Goal: Task Accomplishment & Management: Use online tool/utility

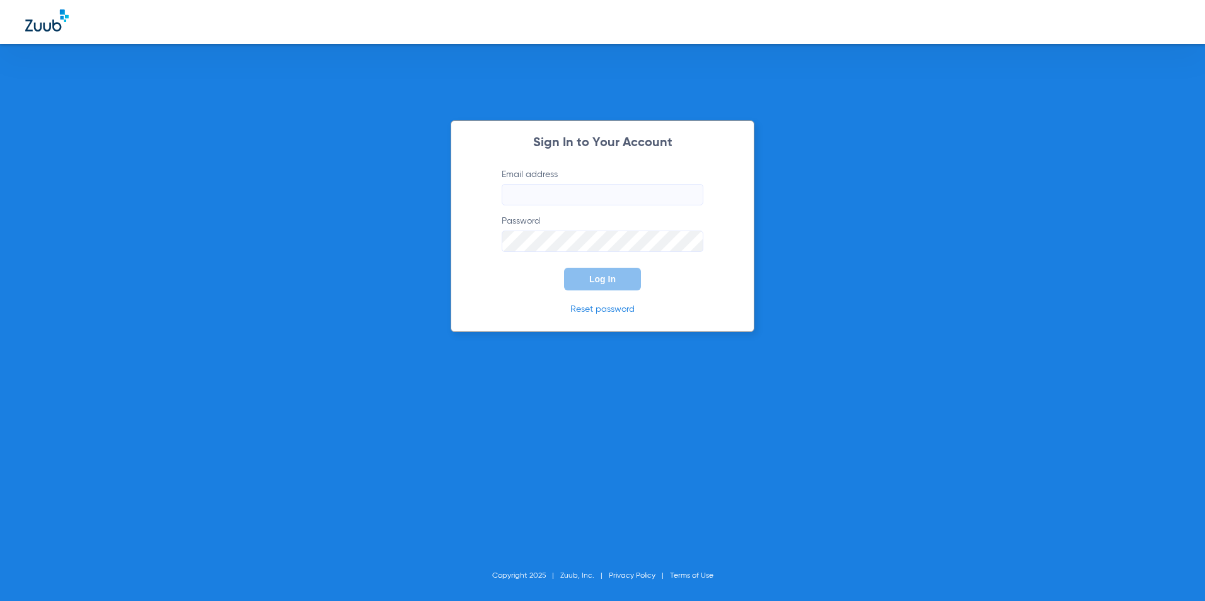
type input "pdelacerda@cfhconline.org"
click at [618, 185] on input "pdelacerda@cfhconline.org" at bounding box center [603, 194] width 202 height 21
click at [598, 286] on button "Log In" at bounding box center [602, 279] width 77 height 23
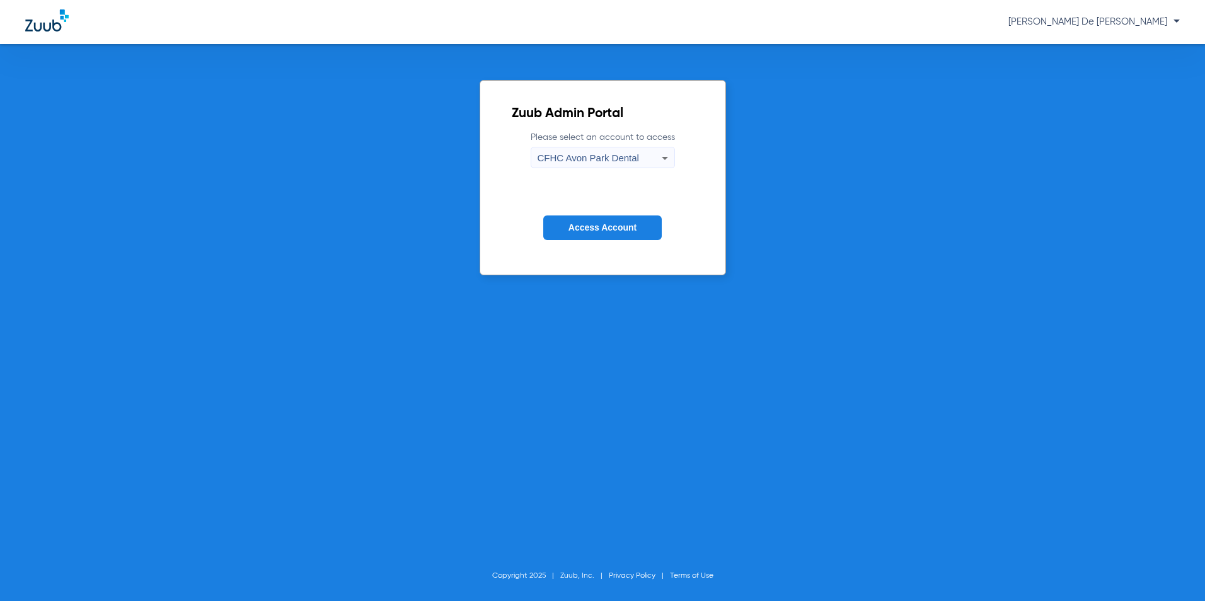
click at [600, 158] on span "CFHC Avon Park Dental" at bounding box center [588, 158] width 101 height 11
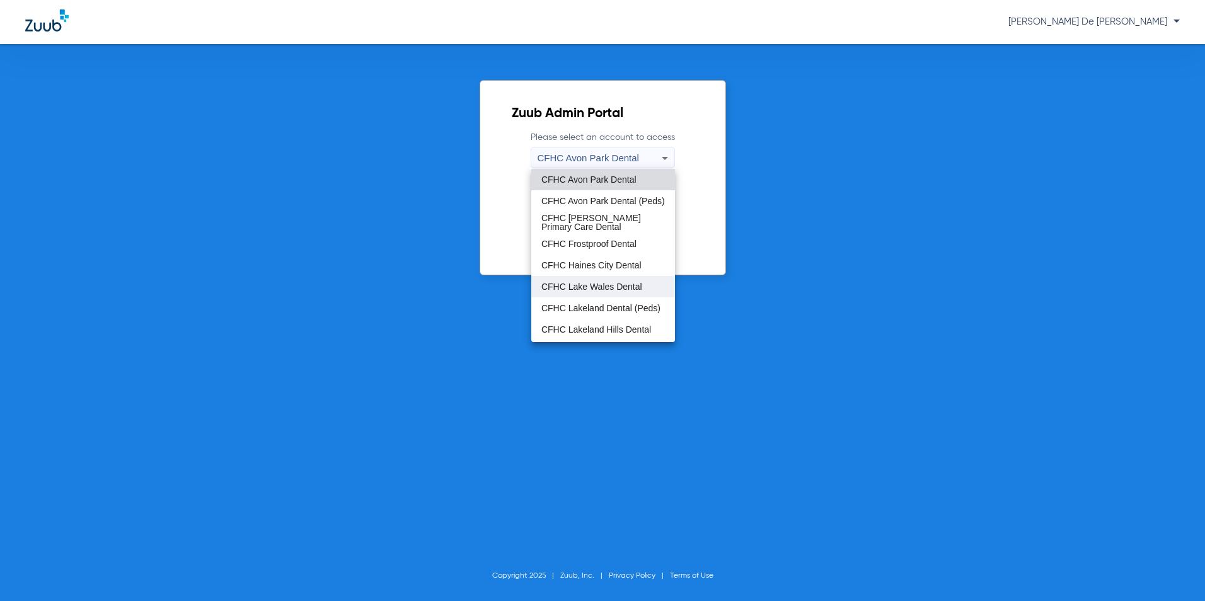
click at [595, 281] on mat-option "CFHC Lake Wales Dental" at bounding box center [603, 286] width 144 height 21
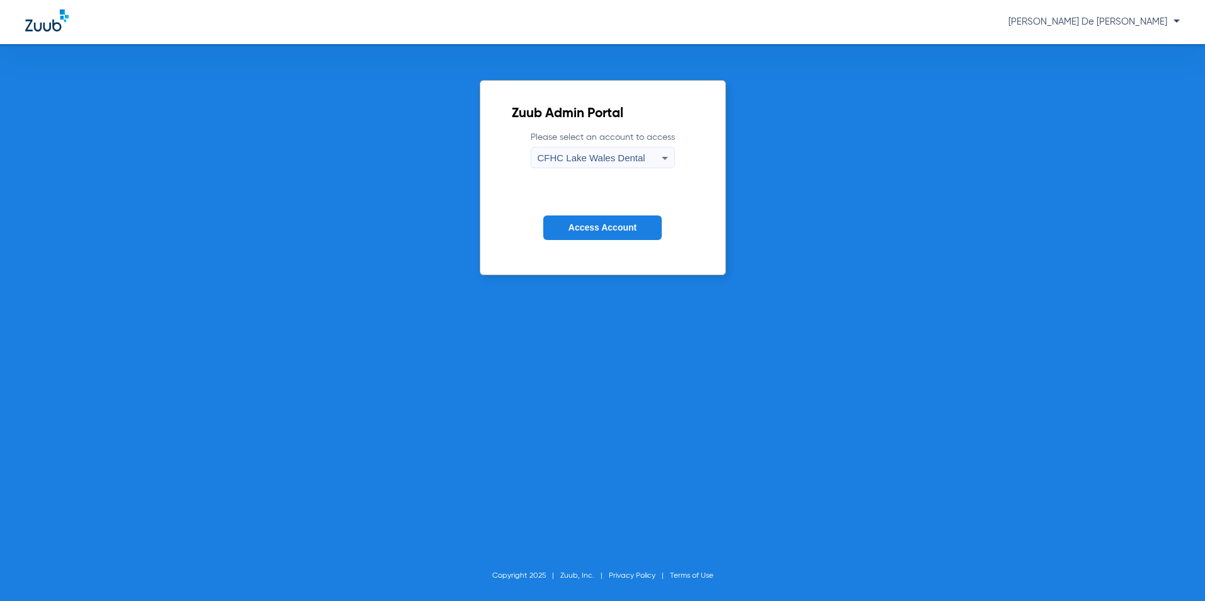
click at [600, 233] on button "Access Account" at bounding box center [602, 228] width 119 height 25
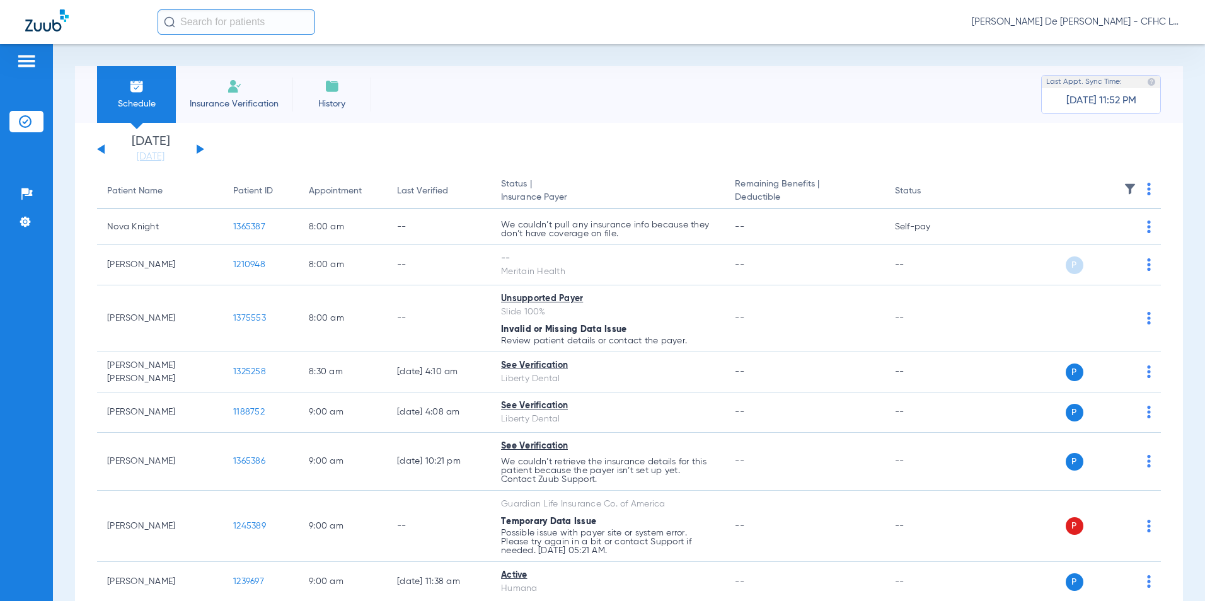
click at [198, 149] on button at bounding box center [201, 148] width 8 height 9
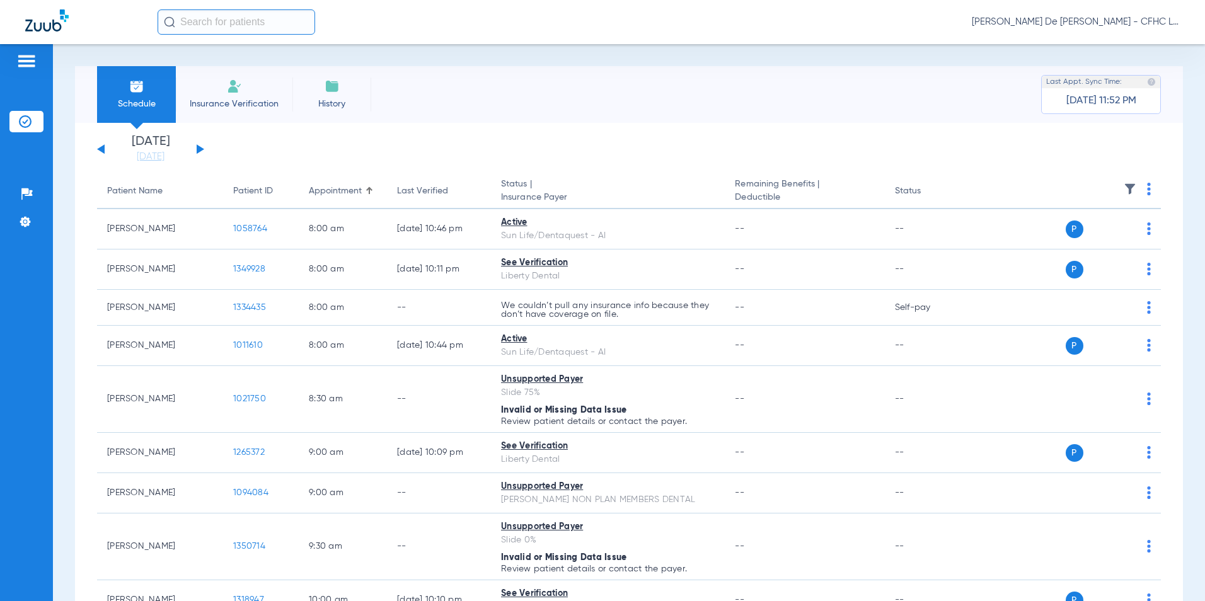
click at [1142, 195] on th at bounding box center [1065, 191] width 191 height 35
click at [1147, 186] on img at bounding box center [1149, 189] width 4 height 13
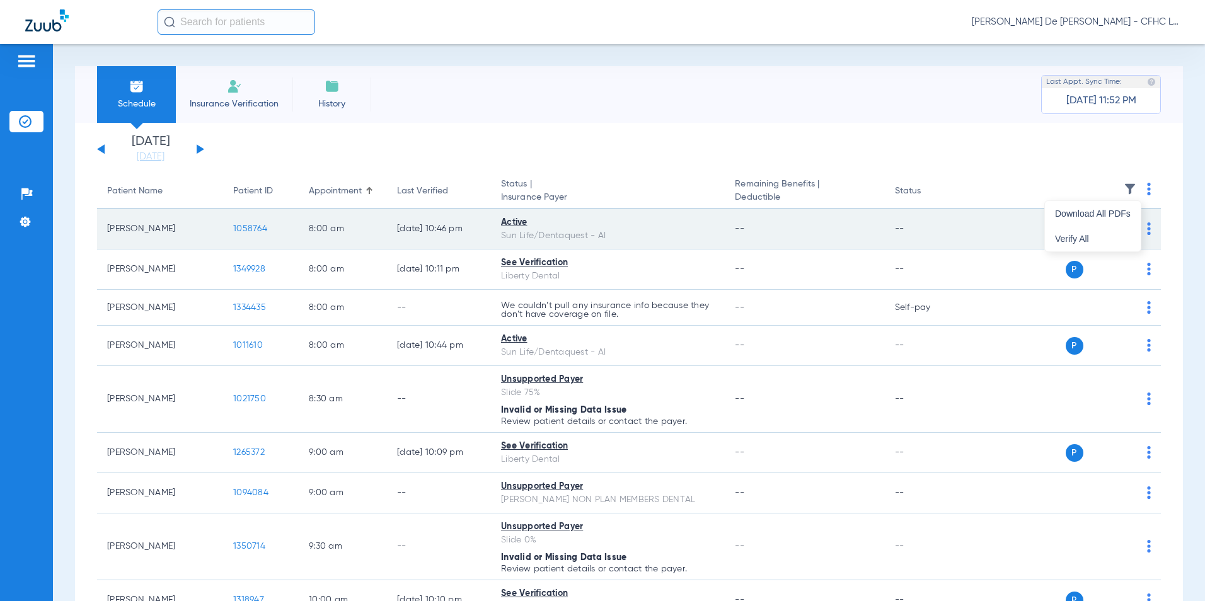
click at [1098, 243] on span "Verify All" at bounding box center [1093, 239] width 76 height 9
